Goal: Information Seeking & Learning: Learn about a topic

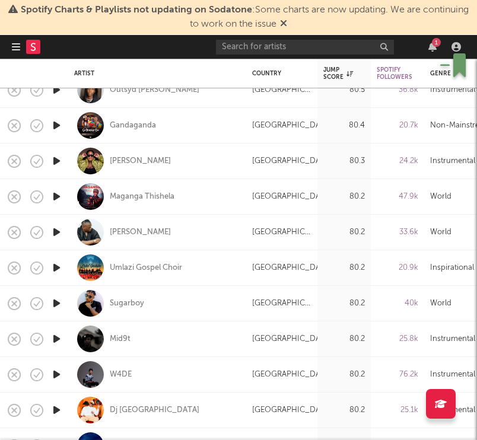
click at [272, 104] on div "[GEOGRAPHIC_DATA]" at bounding box center [281, 90] width 71 height 36
select select "1w"
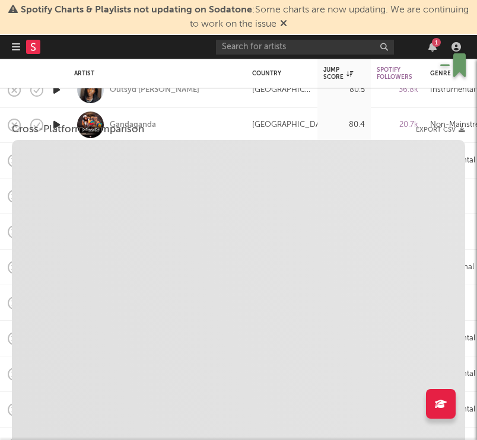
select select "6m"
select select "1m"
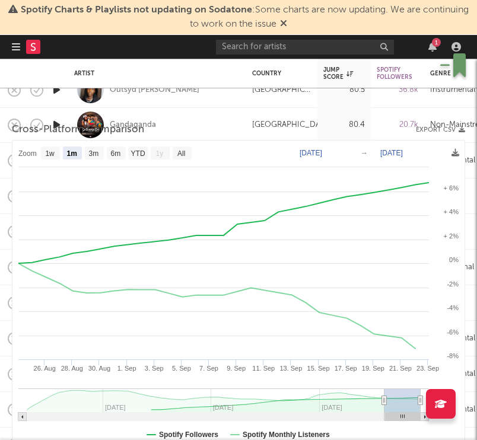
click at [256, 268] on rect at bounding box center [238, 296] width 452 height 310
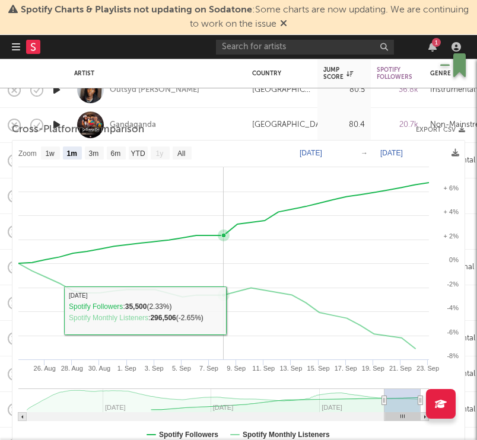
click at [218, 324] on rect at bounding box center [238, 296] width 452 height 310
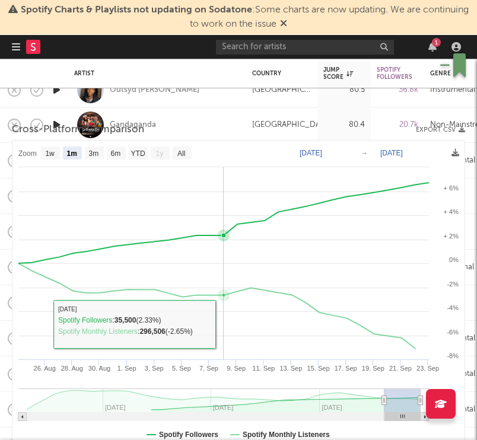
click at [218, 324] on rect at bounding box center [238, 296] width 452 height 310
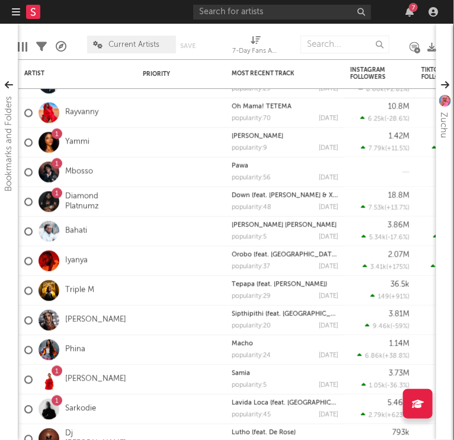
click at [13, 8] on icon "button" at bounding box center [16, 11] width 8 height 9
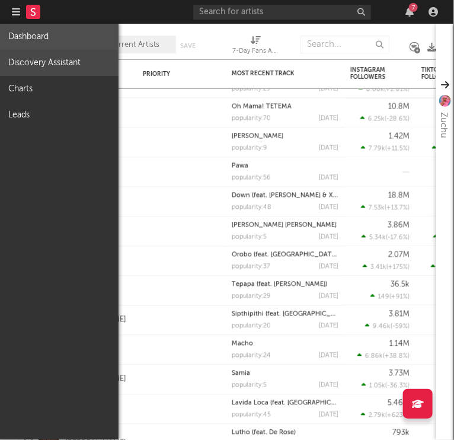
click at [37, 60] on link "Discovery Assistant" at bounding box center [59, 63] width 119 height 26
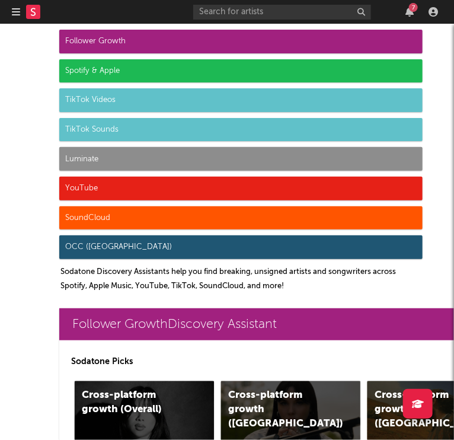
click at [100, 39] on div "Follower Growth" at bounding box center [240, 42] width 363 height 24
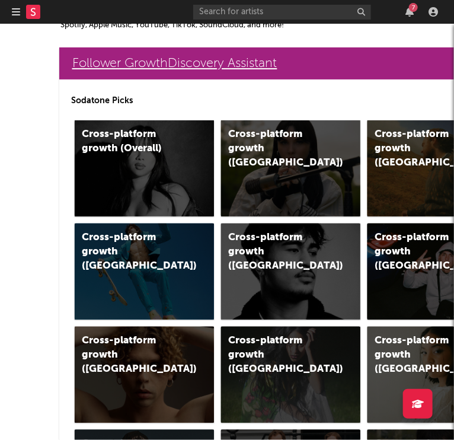
click at [138, 66] on link "Follower Growth Discovery Assistant" at bounding box center [367, 63] width 617 height 32
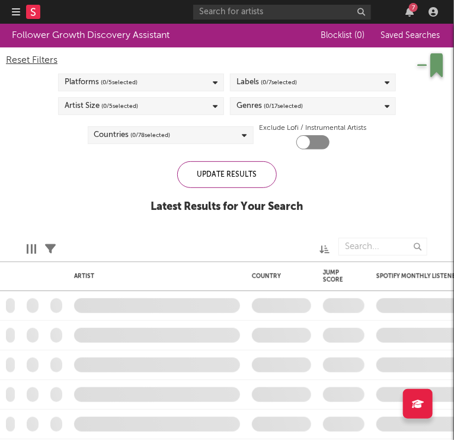
checkbox input "true"
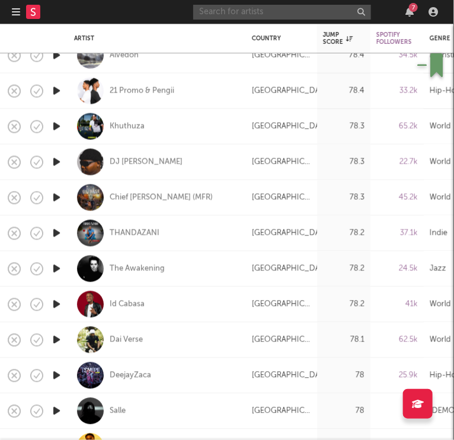
click at [253, 12] on input "text" at bounding box center [282, 12] width 178 height 15
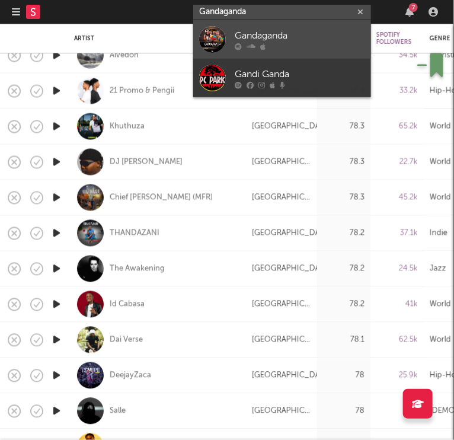
type input "Gandaganda"
click at [208, 40] on div at bounding box center [212, 39] width 27 height 27
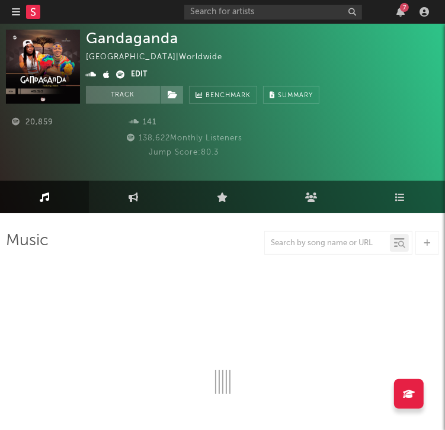
select select "6m"
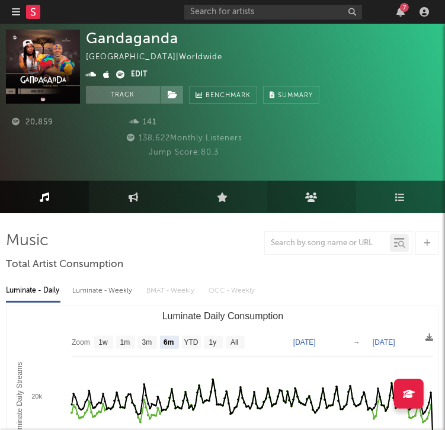
click at [315, 196] on icon at bounding box center [311, 197] width 12 height 9
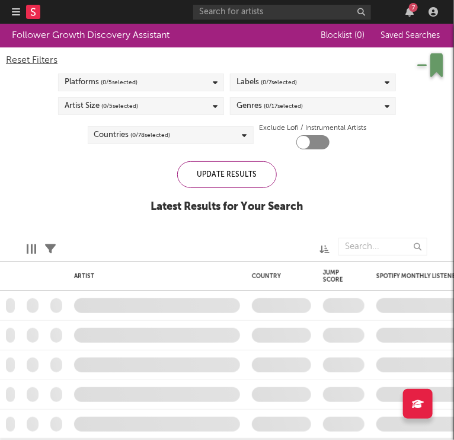
checkbox input "true"
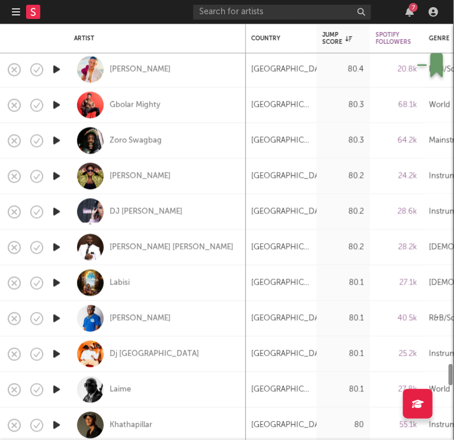
click at [203, 189] on div "[PERSON_NAME]" at bounding box center [157, 176] width 166 height 35
select select "1w"
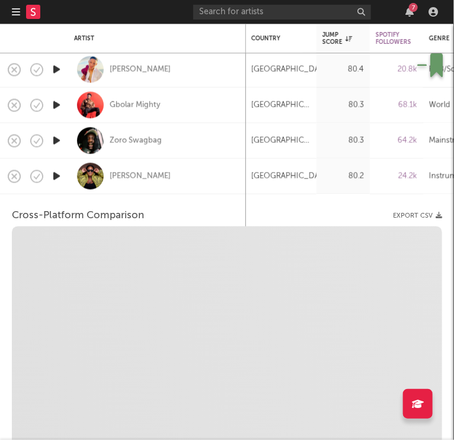
select select "6m"
select select "1m"
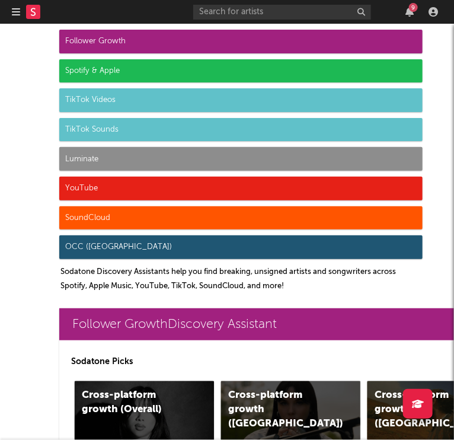
click at [133, 39] on div "Follower Growth" at bounding box center [240, 42] width 363 height 24
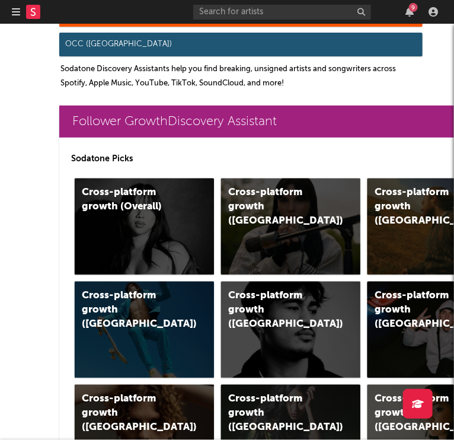
scroll to position [261, 0]
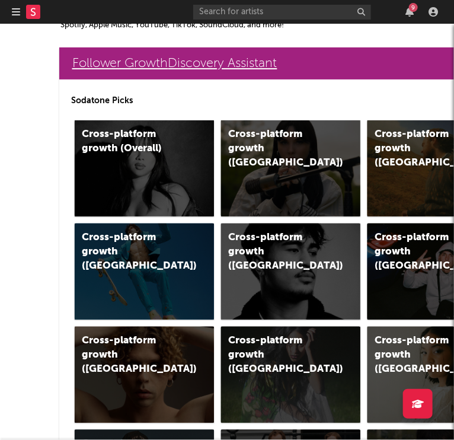
click at [145, 63] on link "Follower Growth Discovery Assistant" at bounding box center [367, 63] width 617 height 32
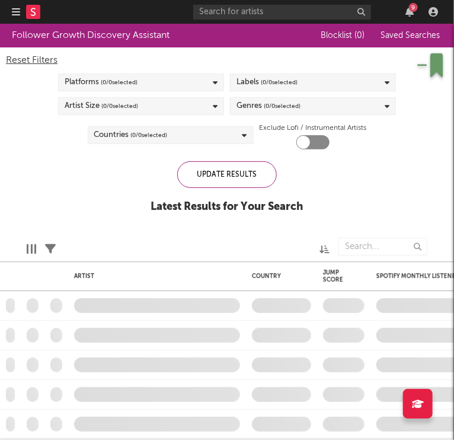
checkbox input "true"
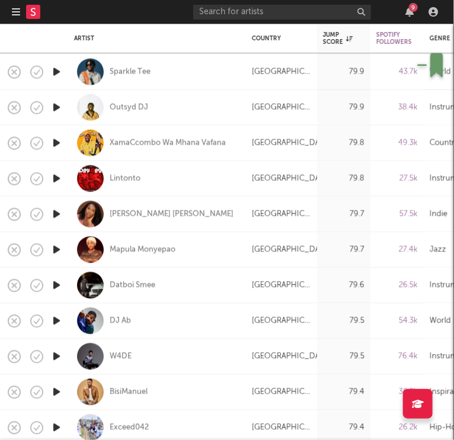
click at [17, 10] on icon "button" at bounding box center [16, 11] width 8 height 9
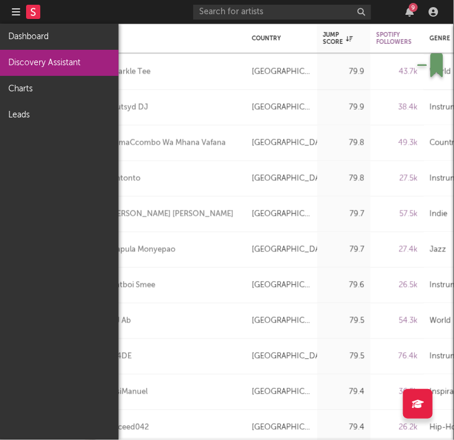
click at [54, 60] on link "Discovery Assistant" at bounding box center [59, 63] width 119 height 26
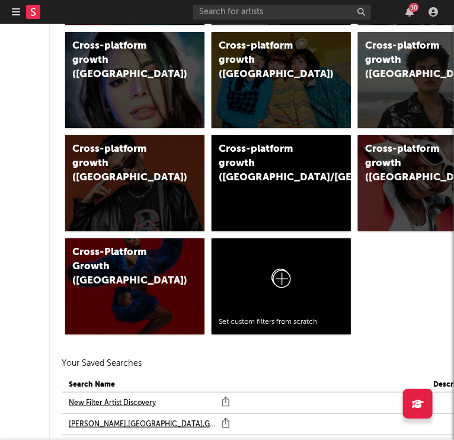
scroll to position [1230, 9]
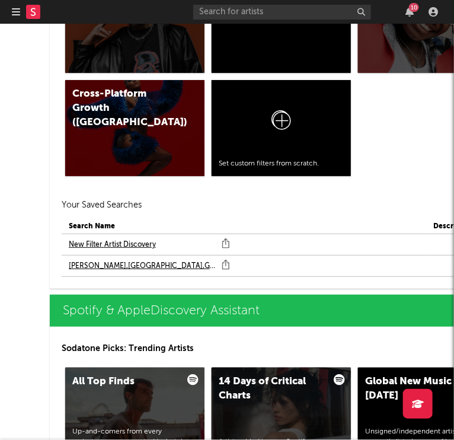
click at [133, 241] on link "New Filter Artist Discovery" at bounding box center [112, 245] width 87 height 14
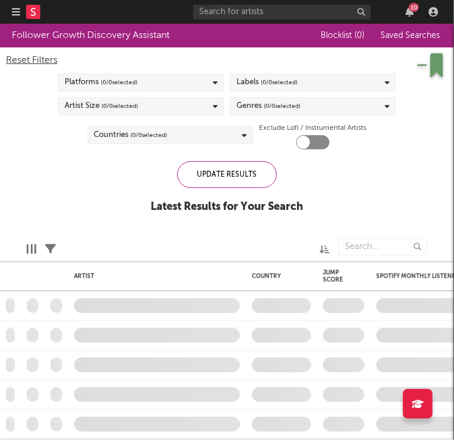
checkbox input "true"
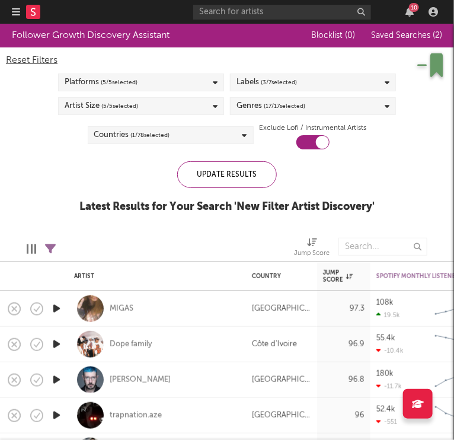
select select "between"
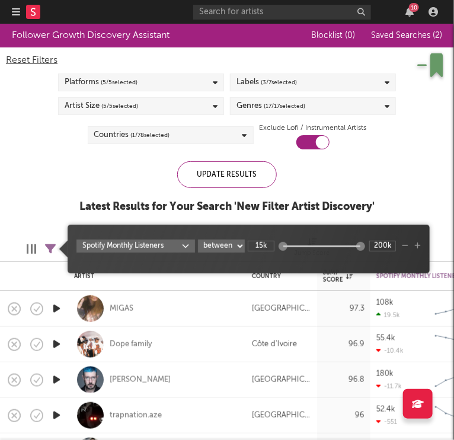
click at [50, 247] on icon at bounding box center [50, 249] width 11 height 11
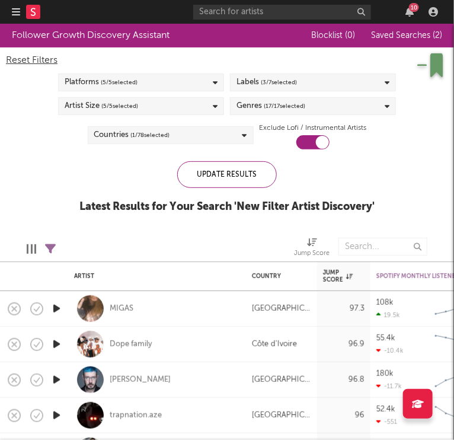
click at [31, 186] on div "Follower Growth Discovery Assistant Blocklist ( 0 ) Saved Searches ( 2 ) Reset …" at bounding box center [227, 125] width 454 height 202
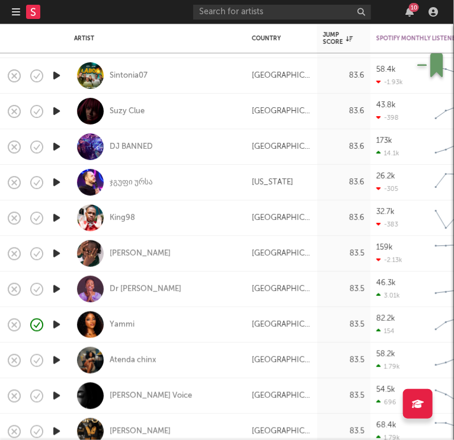
click at [307, 87] on div "Angola" at bounding box center [281, 76] width 71 height 36
select select "1w"
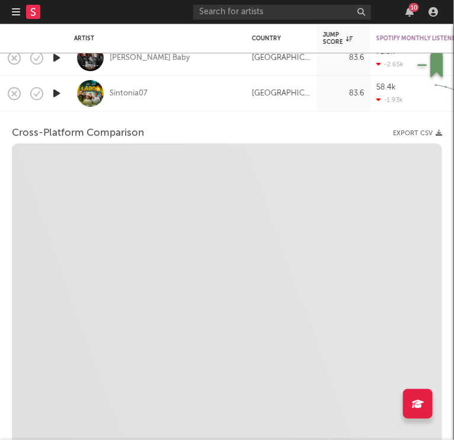
select select "6m"
select select "1m"
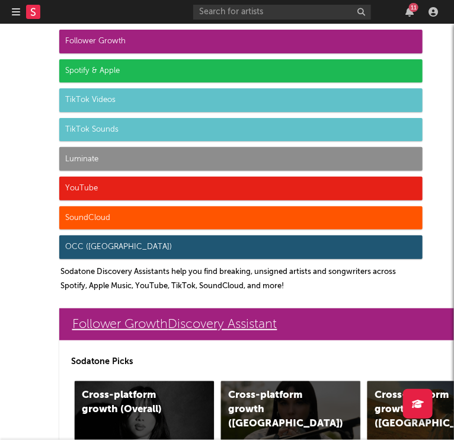
click at [213, 322] on link "Follower Growth Discovery Assistant" at bounding box center [367, 324] width 617 height 32
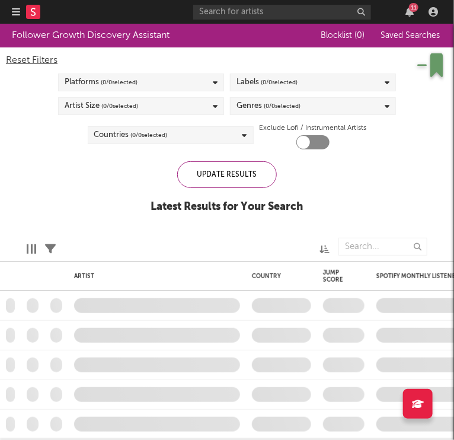
checkbox input "true"
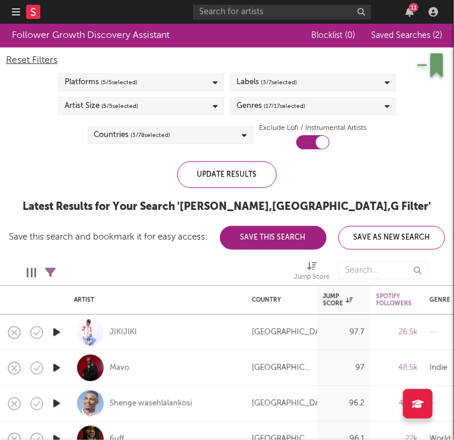
select select "between"
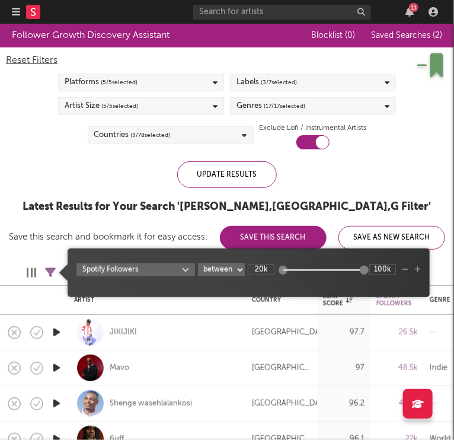
click at [46, 270] on icon at bounding box center [50, 272] width 11 height 11
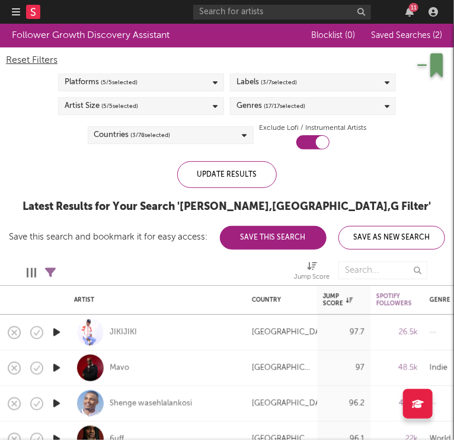
click at [46, 270] on icon at bounding box center [50, 272] width 11 height 11
click at [17, 11] on icon "button" at bounding box center [16, 11] width 8 height 9
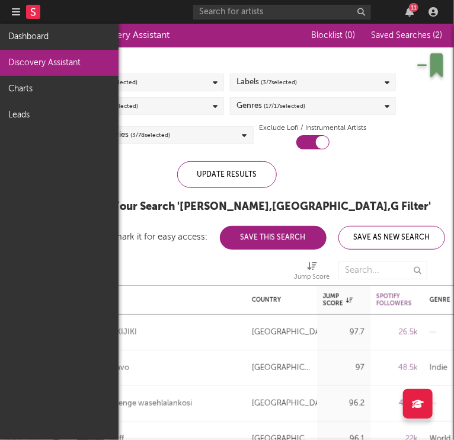
click at [51, 65] on link "Discovery Assistant" at bounding box center [59, 63] width 119 height 26
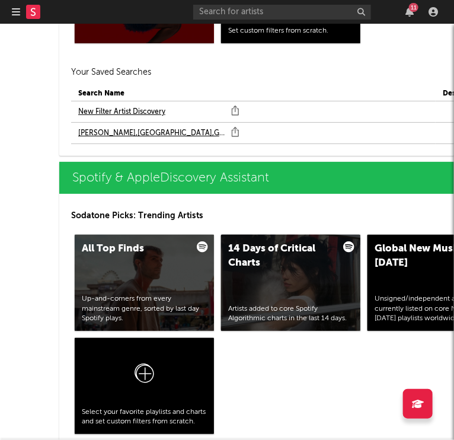
scroll to position [1359, 0]
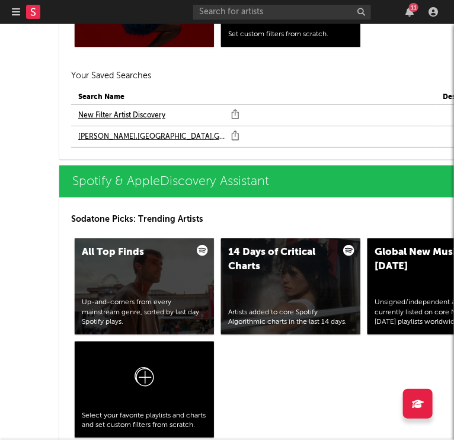
click at [114, 115] on link "New Filter Artist Discovery" at bounding box center [121, 115] width 87 height 14
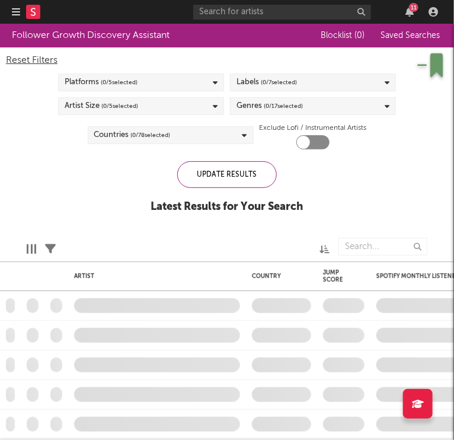
checkbox input "true"
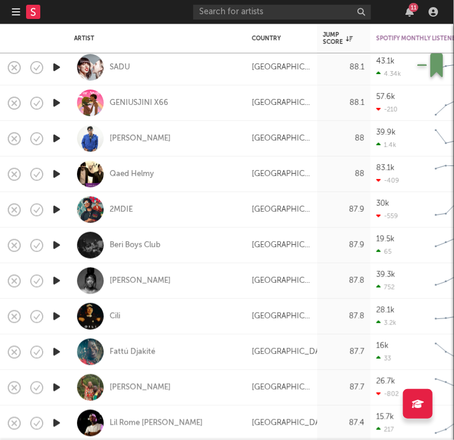
click at [216, 173] on div "Qaed Helmy" at bounding box center [157, 174] width 166 height 35
select select "1w"
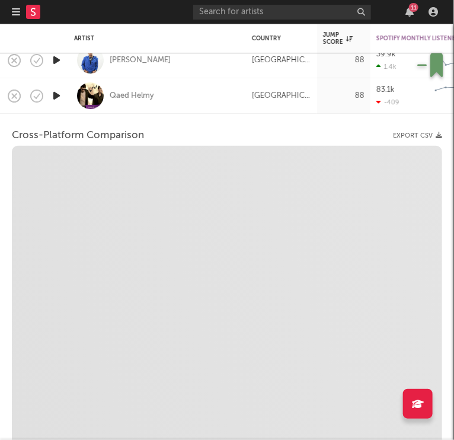
select select "6m"
select select "1m"
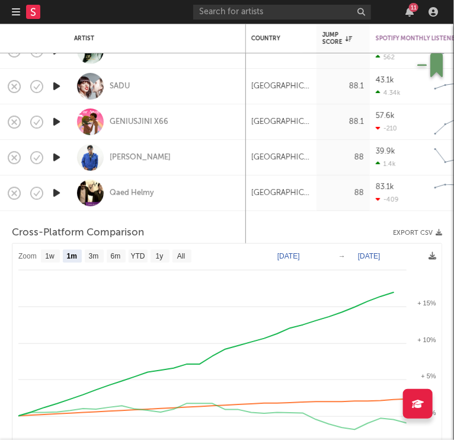
click at [12, 13] on icon "button" at bounding box center [16, 11] width 8 height 9
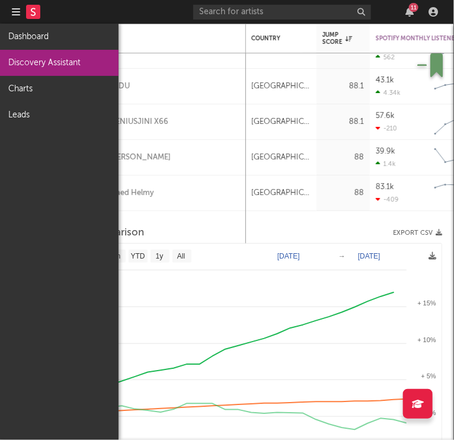
click at [41, 61] on link "Discovery Assistant" at bounding box center [59, 63] width 119 height 26
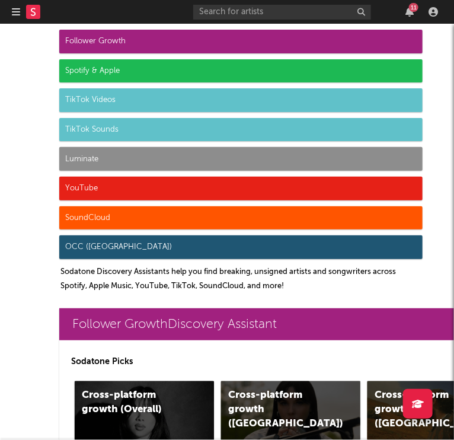
click at [14, 9] on icon "button" at bounding box center [16, 11] width 8 height 9
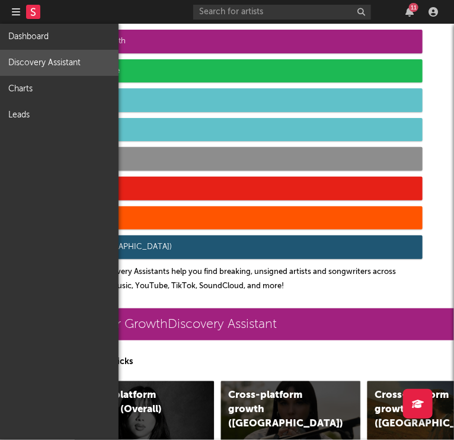
click at [14, 9] on icon "button" at bounding box center [16, 11] width 8 height 9
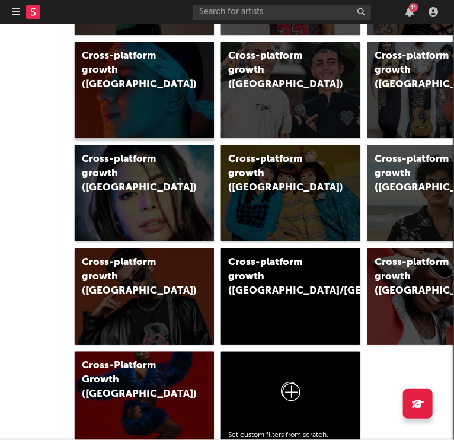
scroll to position [960, 0]
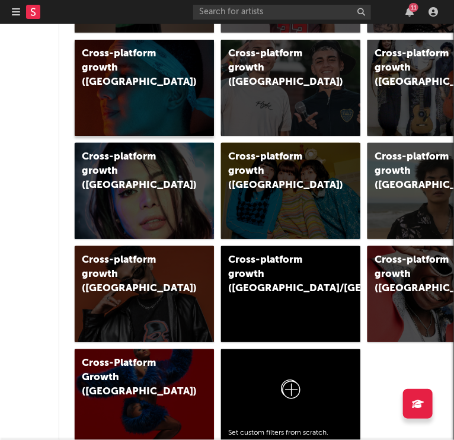
click at [87, 91] on div "Cross-platform growth (Colombia)" at bounding box center [144, 88] width 139 height 96
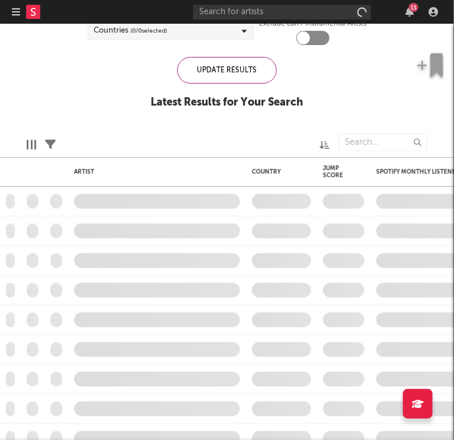
checkbox input "true"
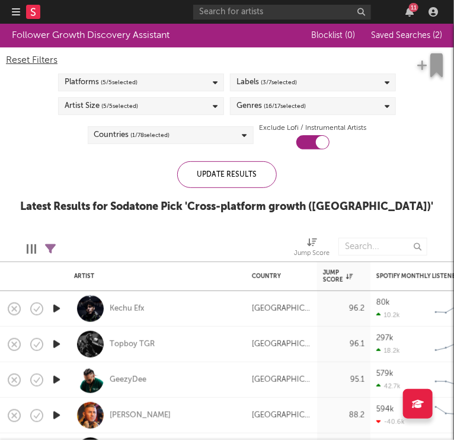
click at [12, 11] on icon "button" at bounding box center [16, 11] width 8 height 9
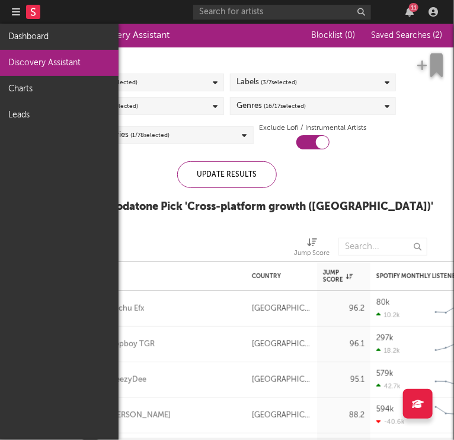
click at [39, 59] on link "Discovery Assistant" at bounding box center [59, 63] width 119 height 26
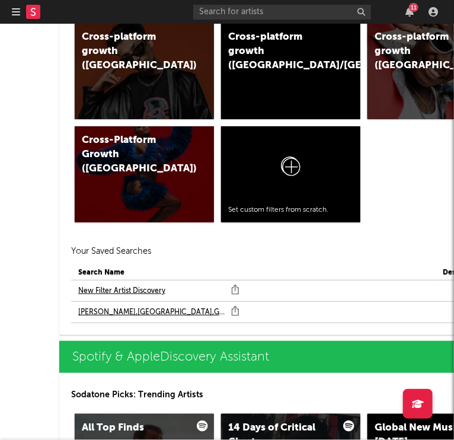
scroll to position [1186, 0]
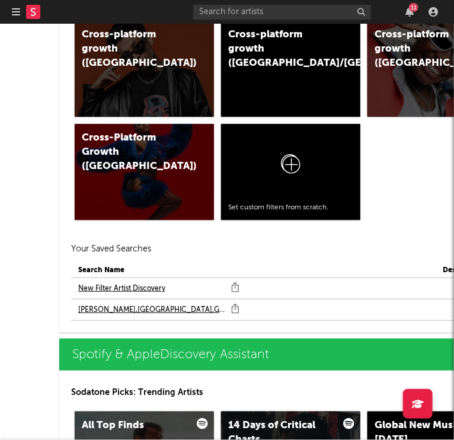
click at [133, 289] on link "New Filter Artist Discovery" at bounding box center [121, 289] width 87 height 14
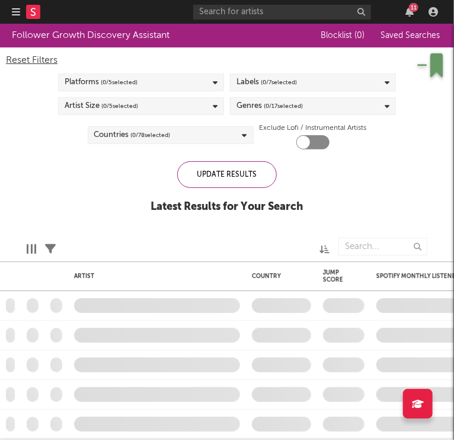
checkbox input "true"
